Goal: Complete application form

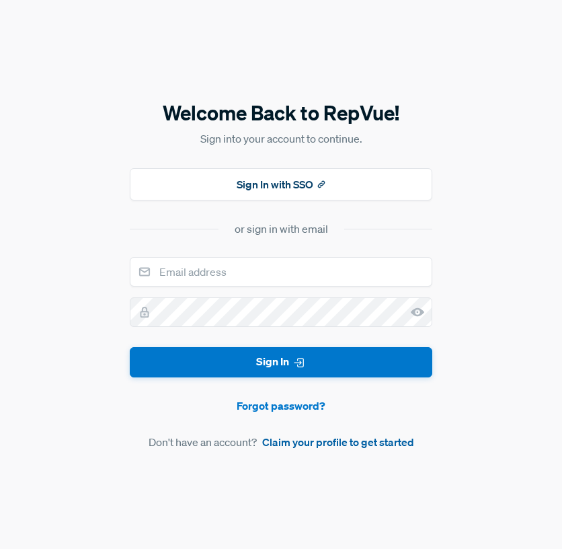
click at [282, 442] on link "Claim your profile to get started" at bounding box center [338, 442] width 152 height 16
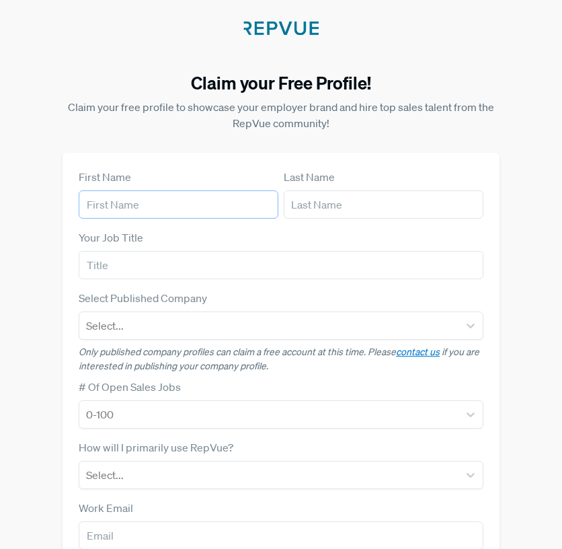
click at [186, 206] on input "text" at bounding box center [179, 204] width 200 height 28
type input "[PERSON_NAME]"
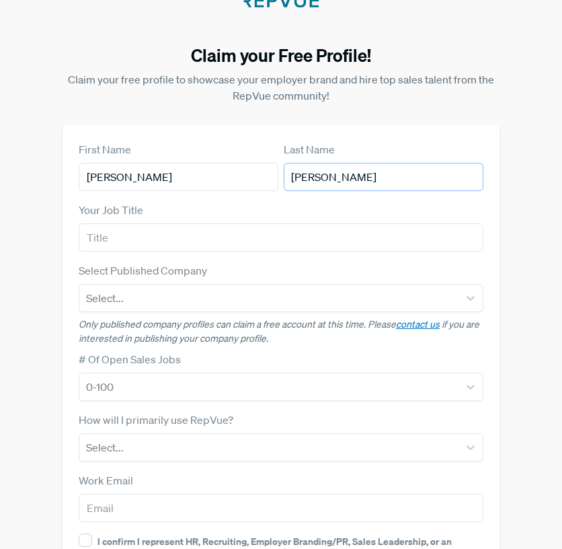
scroll to position [44, 0]
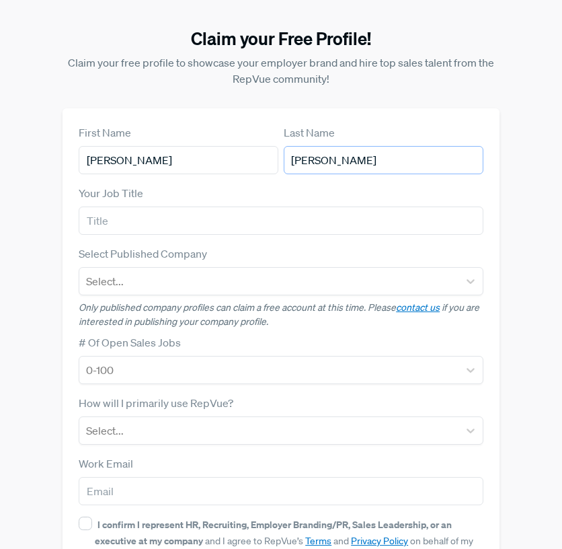
type input "[PERSON_NAME]"
click at [132, 223] on input "text" at bounding box center [281, 220] width 405 height 28
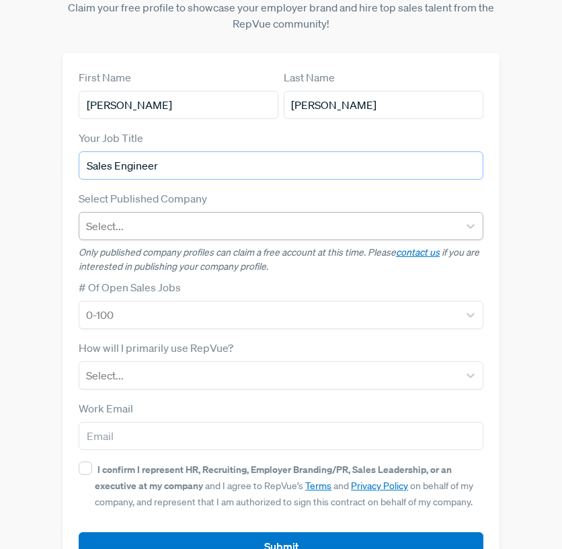
type input "Sales Engineer"
click at [178, 227] on div at bounding box center [269, 226] width 366 height 19
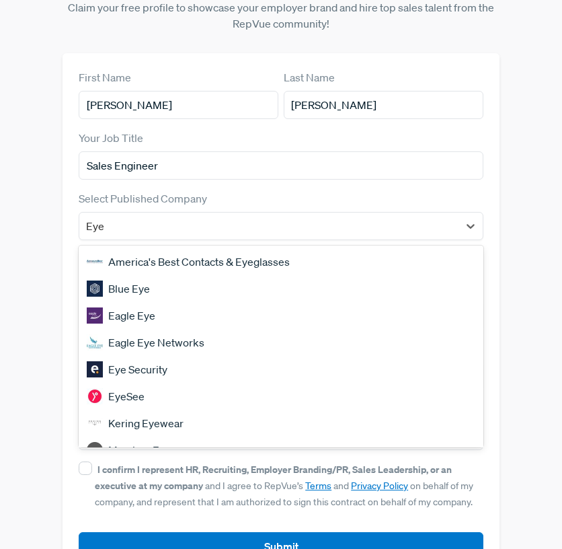
type input "Eye"
click at [143, 371] on div "Eye Security" at bounding box center [281, 369] width 405 height 27
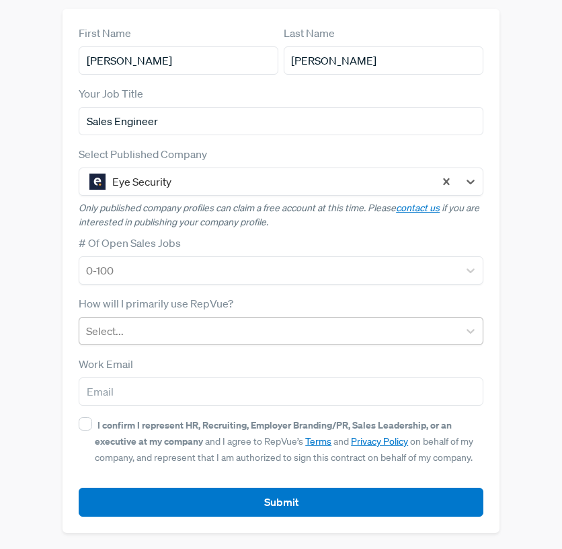
scroll to position [143, 0]
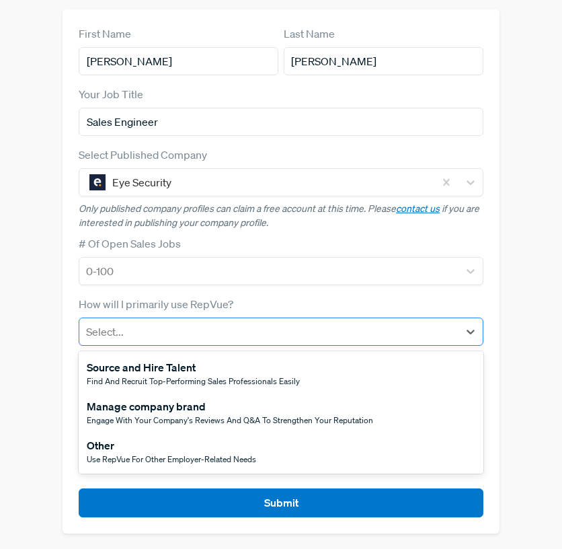
click at [165, 335] on div at bounding box center [269, 331] width 366 height 19
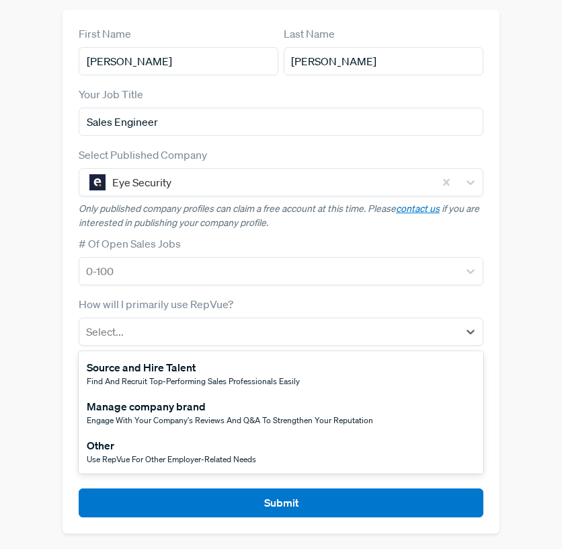
click at [155, 369] on div "Source and Hire Talent" at bounding box center [193, 367] width 213 height 16
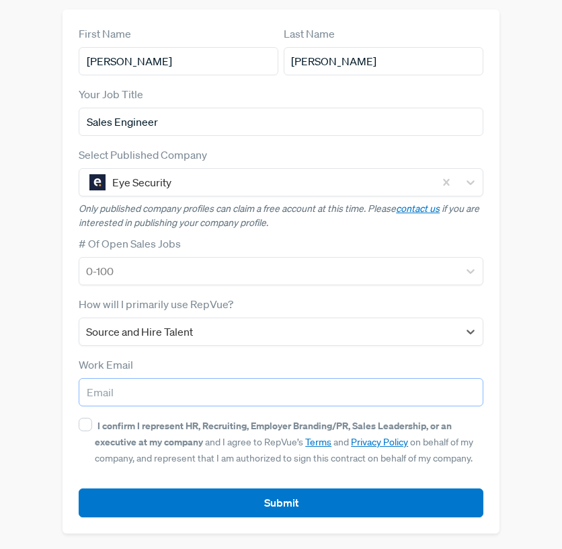
click at [154, 387] on input "email" at bounding box center [281, 392] width 405 height 28
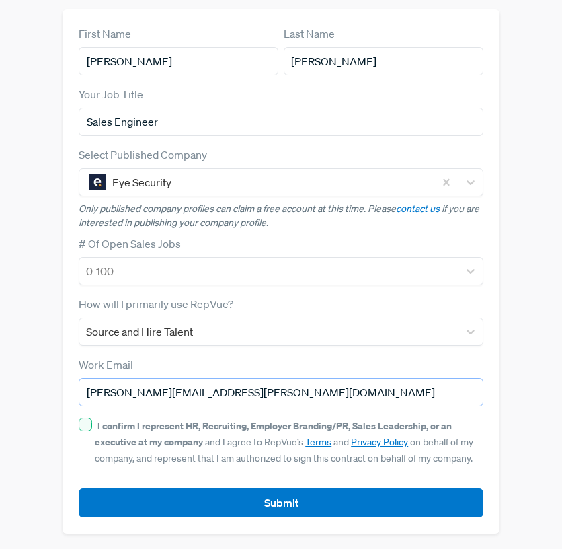
type input "[PERSON_NAME][EMAIL_ADDRESS][PERSON_NAME][DOMAIN_NAME]"
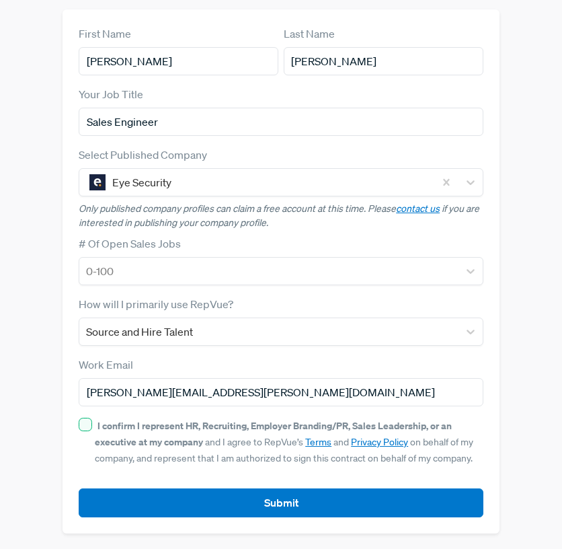
click at [85, 423] on input "I confirm I represent HR, Recruiting, Employer Branding/PR, Sales Leadership, o…" at bounding box center [85, 424] width 13 height 13
click at [85, 424] on input "I confirm I represent HR, Recruiting, Employer Branding/PR, Sales Leadership, o…" at bounding box center [85, 424] width 13 height 13
click at [87, 424] on input "I confirm I represent HR, Recruiting, Employer Branding/PR, Sales Leadership, o…" at bounding box center [85, 424] width 13 height 13
click at [87, 426] on input "I confirm I represent HR, Recruiting, Employer Branding/PR, Sales Leadership, o…" at bounding box center [85, 424] width 13 height 13
click at [86, 426] on input "I confirm I represent HR, Recruiting, Employer Branding/PR, Sales Leadership, o…" at bounding box center [85, 424] width 13 height 13
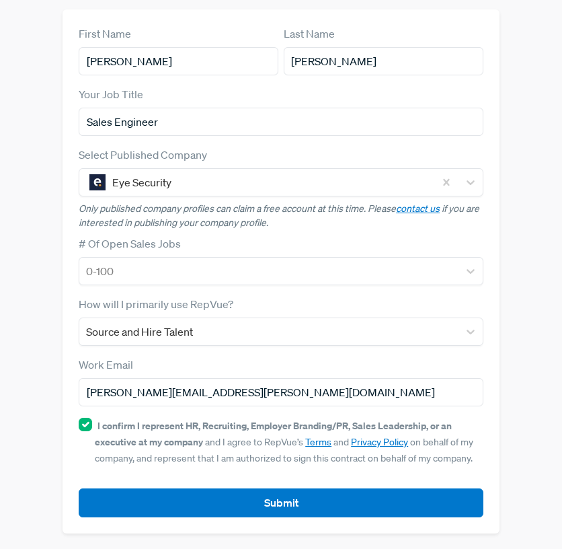
click at [86, 426] on input "I confirm I represent HR, Recruiting, Employer Branding/PR, Sales Leadership, o…" at bounding box center [85, 424] width 13 height 13
checkbox input "true"
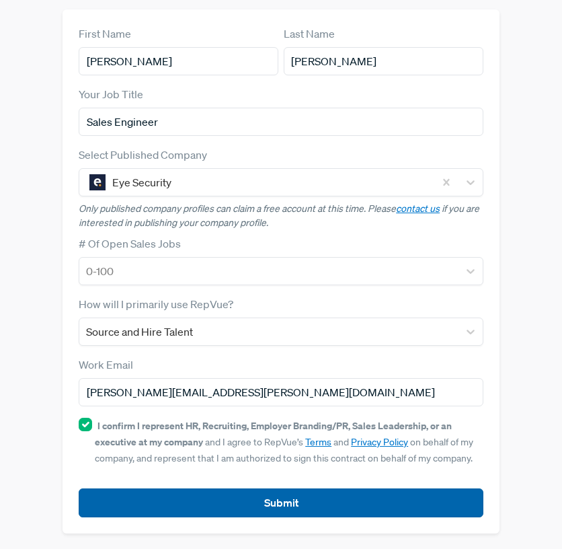
click at [176, 496] on button "Submit" at bounding box center [281, 502] width 405 height 29
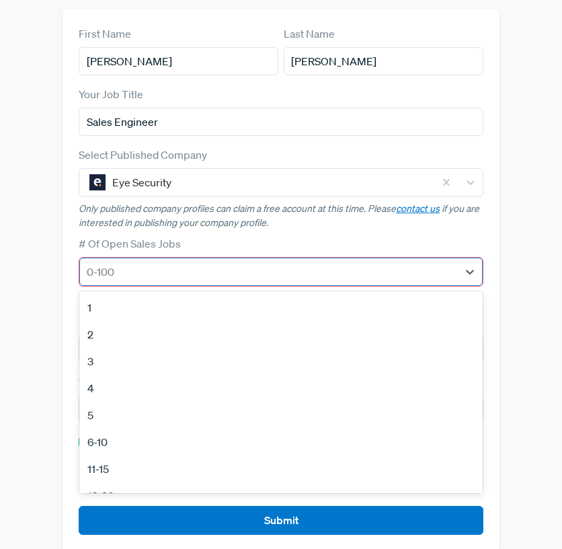
click at [139, 282] on div "0-100" at bounding box center [269, 272] width 378 height 24
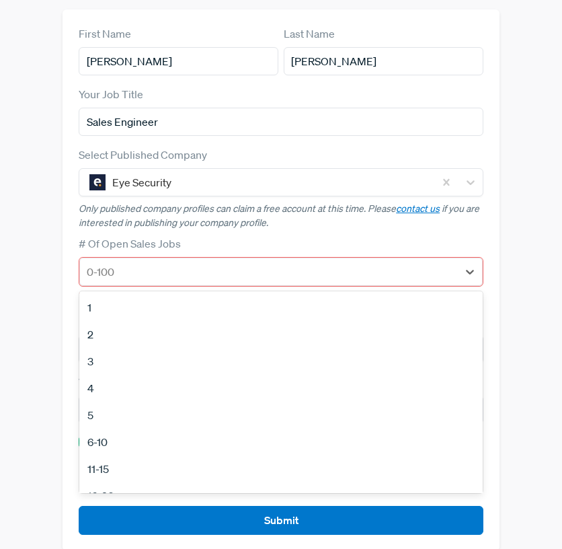
click at [103, 414] on div "5" at bounding box center [280, 414] width 403 height 27
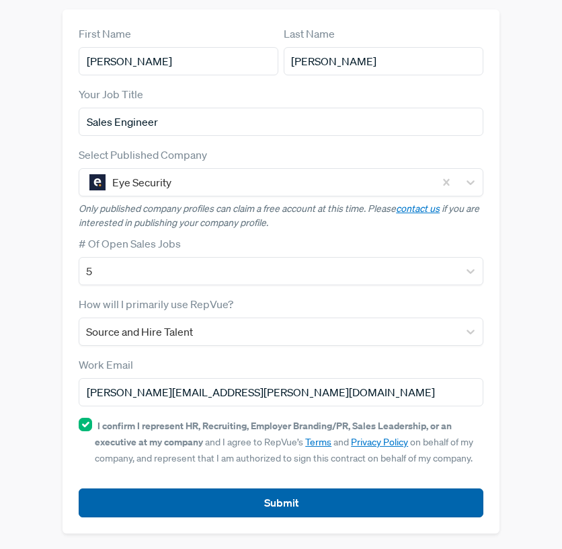
click at [163, 513] on button "Submit" at bounding box center [281, 502] width 405 height 29
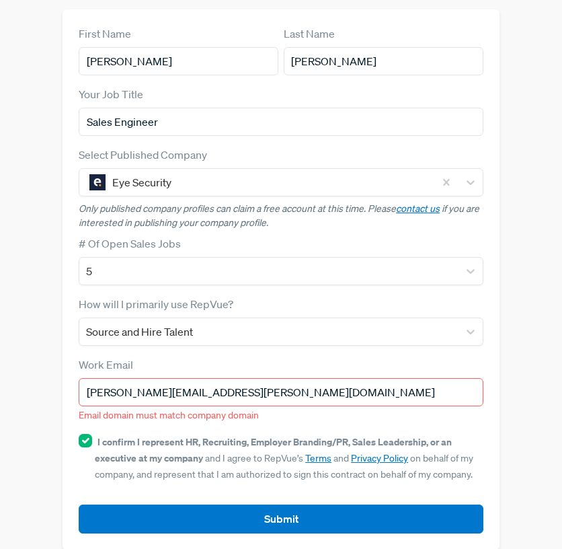
drag, startPoint x: 247, startPoint y: 395, endPoint x: 59, endPoint y: 389, distance: 188.4
click at [59, 389] on div "Claim your Free Profile! Claim your free profile to showcase your employer bran…" at bounding box center [281, 211] width 546 height 709
click at [63, 393] on div "First Name [PERSON_NAME] Last Name [PERSON_NAME] Your Job Title Sales Engineer …" at bounding box center [281, 279] width 437 height 540
click at [190, 393] on input "[PERSON_NAME][EMAIL_ADDRESS][PERSON_NAME][DOMAIN_NAME]" at bounding box center [281, 392] width 405 height 28
click at [240, 393] on input "[PERSON_NAME][EMAIL_ADDRESS][PERSON_NAME][DOMAIN_NAME]" at bounding box center [281, 392] width 405 height 28
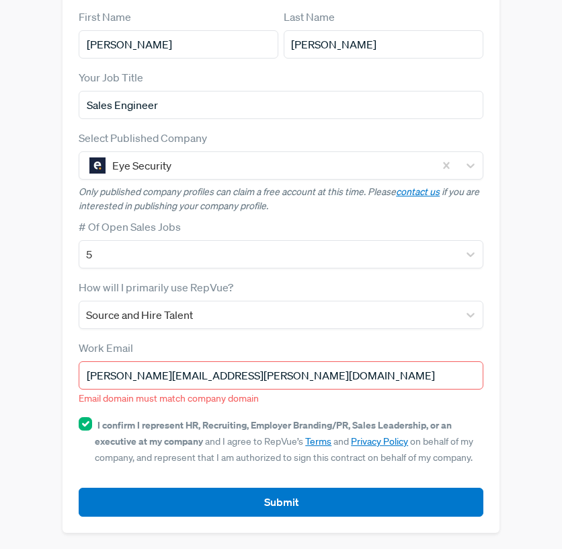
scroll to position [159, 0]
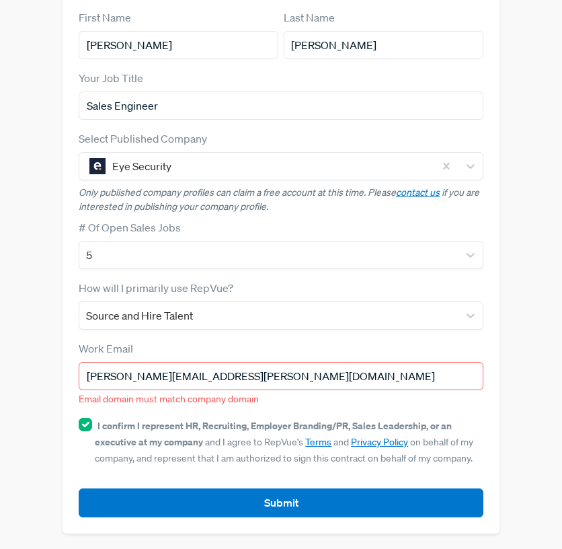
drag, startPoint x: 86, startPoint y: 383, endPoint x: 153, endPoint y: 383, distance: 67.2
click at [153, 383] on input "[PERSON_NAME][EMAIL_ADDRESS][PERSON_NAME][DOMAIN_NAME]" at bounding box center [281, 376] width 405 height 28
click at [189, 380] on input "[PERSON_NAME][EMAIL_ADDRESS][PERSON_NAME][DOMAIN_NAME]" at bounding box center [281, 376] width 405 height 28
drag, startPoint x: 254, startPoint y: 378, endPoint x: 57, endPoint y: 374, distance: 197.1
click at [57, 374] on div "Claim your Free Profile! Claim your free profile to showcase your employer bran…" at bounding box center [281, 195] width 546 height 709
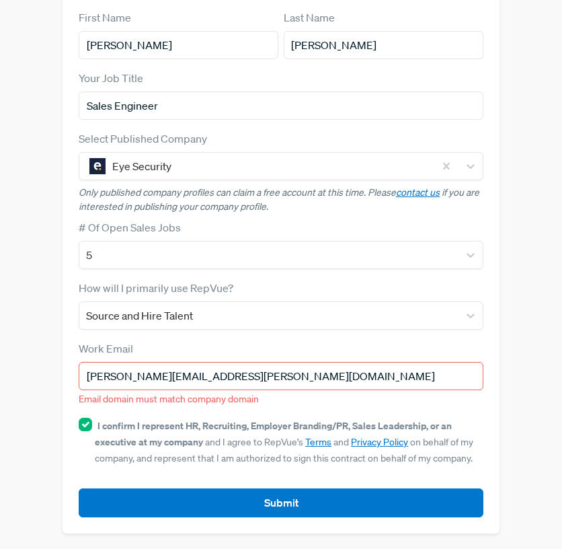
click at [89, 373] on input "[PERSON_NAME][EMAIL_ADDRESS][PERSON_NAME][DOMAIN_NAME]" at bounding box center [281, 376] width 405 height 28
drag, startPoint x: 87, startPoint y: 379, endPoint x: 219, endPoint y: 378, distance: 131.1
click at [219, 378] on input "[PERSON_NAME][EMAIL_ADDRESS][PERSON_NAME][DOMAIN_NAME]" at bounding box center [281, 376] width 405 height 28
click at [249, 377] on input "[PERSON_NAME][EMAIL_ADDRESS][PERSON_NAME][DOMAIN_NAME]" at bounding box center [281, 376] width 405 height 28
drag, startPoint x: 85, startPoint y: 375, endPoint x: 236, endPoint y: 371, distance: 150.7
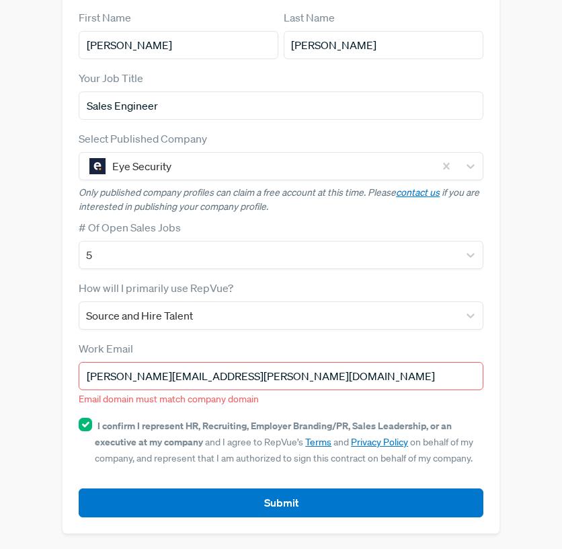
click at [236, 371] on input "[PERSON_NAME][EMAIL_ADDRESS][PERSON_NAME][DOMAIN_NAME]" at bounding box center [281, 376] width 405 height 28
click at [241, 380] on input "[PERSON_NAME][EMAIL_ADDRESS][PERSON_NAME][DOMAIN_NAME]" at bounding box center [281, 376] width 405 height 28
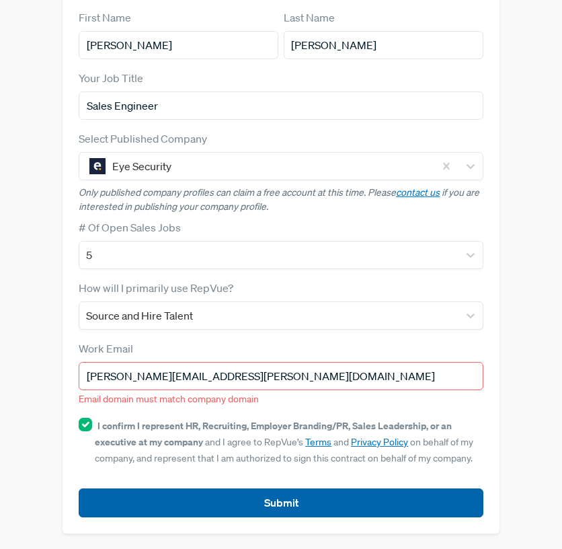
click at [240, 508] on button "Submit" at bounding box center [281, 502] width 405 height 29
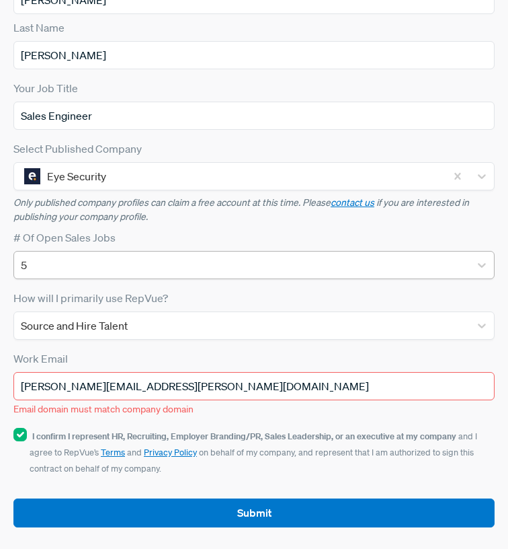
scroll to position [182, 0]
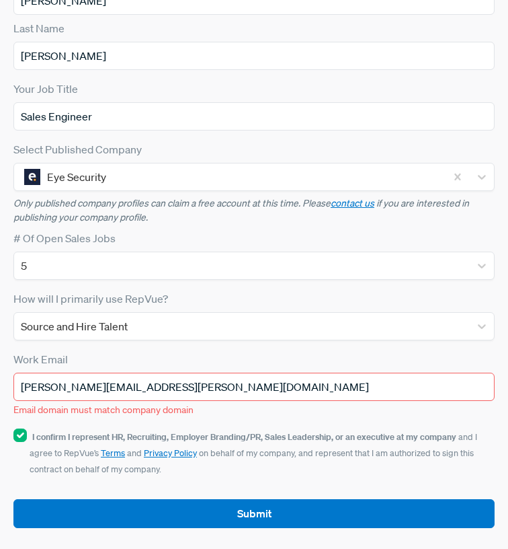
drag, startPoint x: 179, startPoint y: 390, endPoint x: 0, endPoint y: 381, distance: 179.1
click at [0, 381] on div "Claim your Free Profile! Claim your free profile to showcase your employer bran…" at bounding box center [254, 184] width 508 height 732
click at [133, 385] on input "[PERSON_NAME][EMAIL_ADDRESS][PERSON_NAME][DOMAIN_NAME]" at bounding box center [253, 387] width 481 height 28
drag, startPoint x: 176, startPoint y: 388, endPoint x: -5, endPoint y: 379, distance: 181.8
click at [0, 379] on html "Hire Top-Tier Sales Talent Your future sales hire is looking at your profile on…" at bounding box center [254, 184] width 508 height 732
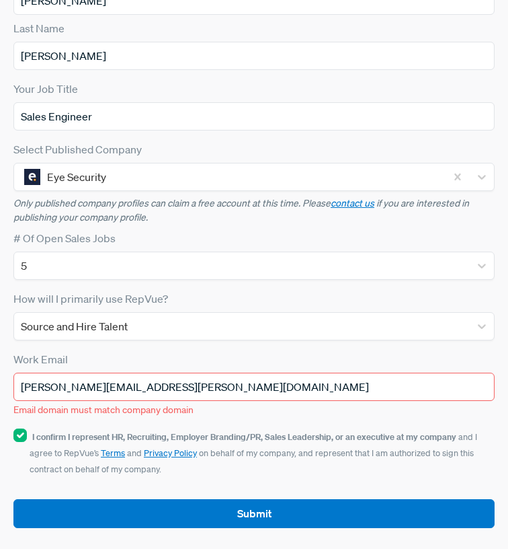
click at [139, 381] on input "[PERSON_NAME][EMAIL_ADDRESS][PERSON_NAME][DOMAIN_NAME]" at bounding box center [253, 387] width 481 height 28
click at [146, 387] on input "[PERSON_NAME][EMAIL_ADDRESS][PERSON_NAME][DOMAIN_NAME]" at bounding box center [253, 387] width 481 height 28
drag, startPoint x: 173, startPoint y: 387, endPoint x: -20, endPoint y: 370, distance: 194.4
click at [0, 370] on html "Hire Top-Tier Sales Talent Your future sales hire is looking at your profile on…" at bounding box center [254, 184] width 508 height 732
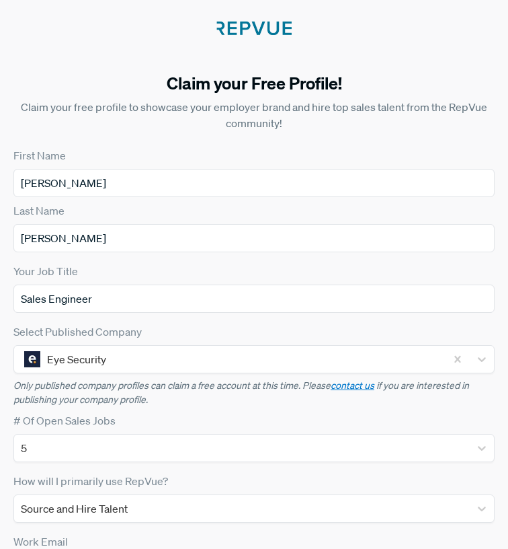
scroll to position [0, 0]
